Goal: Browse casually: Explore the website without a specific task or goal

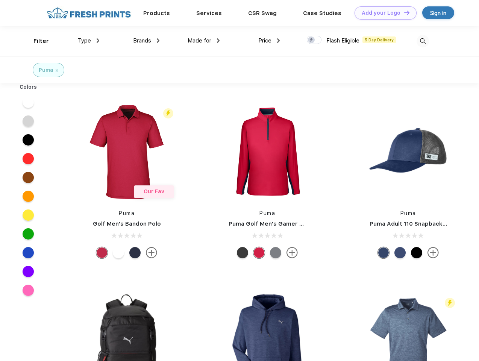
click at [383, 13] on link "Add your Logo Design Tool" at bounding box center [385, 12] width 62 height 13
click at [0, 0] on div "Design Tool" at bounding box center [0, 0] width 0 height 0
click at [403, 12] on link "Add your Logo Design Tool" at bounding box center [385, 12] width 62 height 13
click at [36, 41] on div "Filter" at bounding box center [40, 41] width 15 height 9
click at [89, 41] on span "Type" at bounding box center [84, 40] width 13 height 7
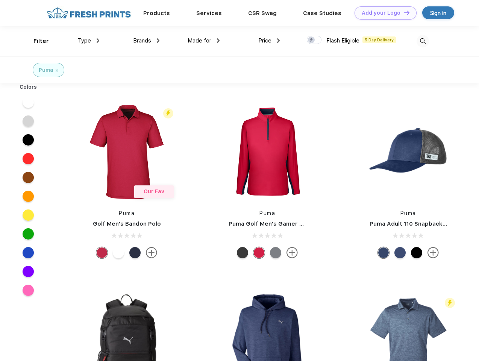
click at [146, 41] on span "Brands" at bounding box center [142, 40] width 18 height 7
click at [204, 41] on span "Made for" at bounding box center [200, 40] width 24 height 7
click at [269, 41] on span "Price" at bounding box center [264, 40] width 13 height 7
click at [314, 40] on div at bounding box center [314, 40] width 15 height 8
click at [312, 40] on input "checkbox" at bounding box center [309, 37] width 5 height 5
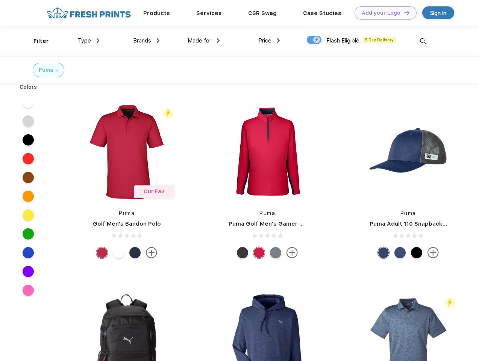
click at [422, 41] on img at bounding box center [422, 41] width 12 height 12
